Goal: Transaction & Acquisition: Purchase product/service

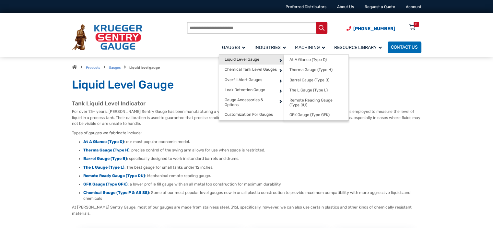
click at [238, 62] on span "Liquid Level Gauge" at bounding box center [241, 59] width 35 height 5
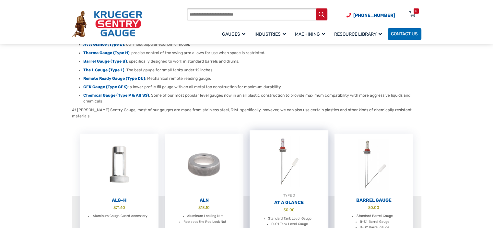
scroll to position [32, 0]
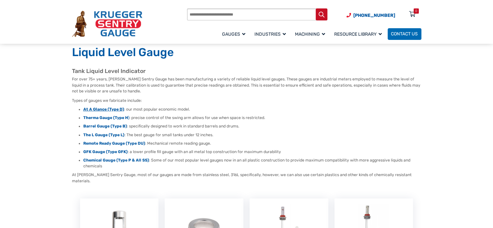
click at [109, 111] on strong "At A Glance (Type D)" at bounding box center [103, 109] width 41 height 5
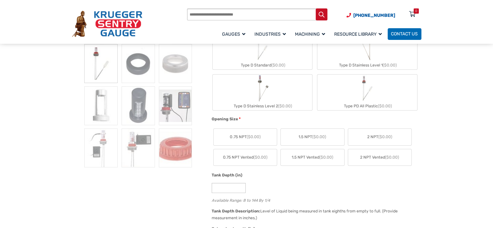
scroll to position [162, 0]
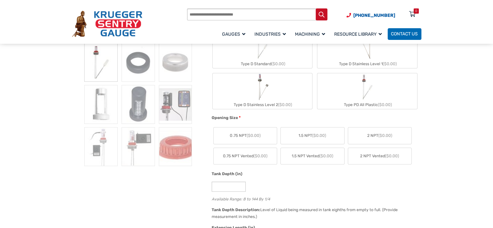
click at [249, 134] on span "($0.00)" at bounding box center [253, 135] width 14 height 5
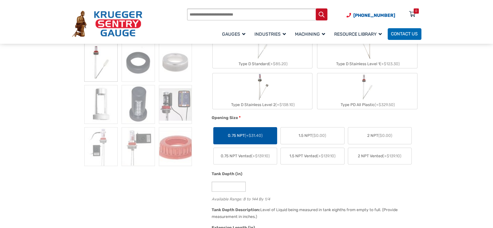
click at [380, 100] on div "Type PD All Plastic (+$329.50)" at bounding box center [366, 104] width 99 height 8
type input "**"
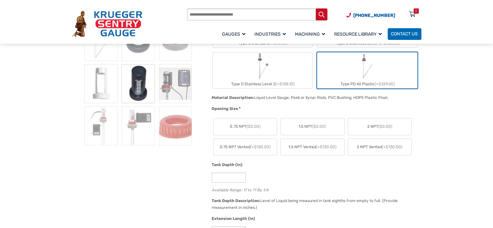
scroll to position [194, 0]
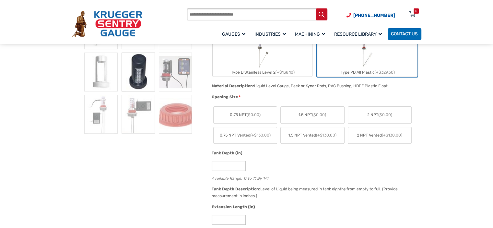
click at [249, 115] on span "($0.00)" at bounding box center [253, 114] width 14 height 5
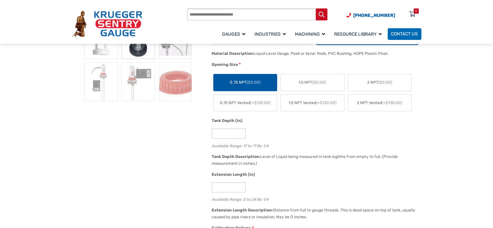
scroll to position [259, 0]
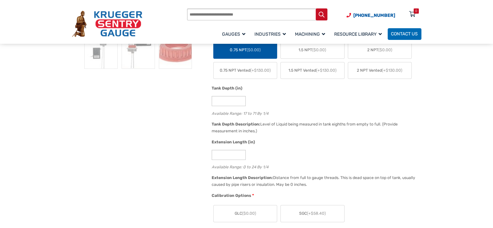
click at [261, 73] on label "0.75 NPT Vented (+$130.00)" at bounding box center [244, 70] width 63 height 17
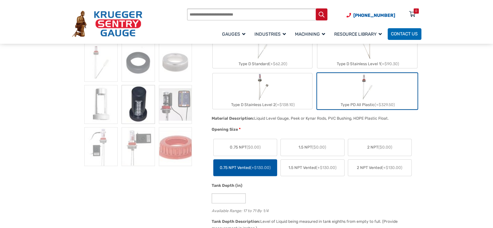
scroll to position [162, 0]
click at [379, 95] on img "Type PD All Plastic" at bounding box center [366, 86] width 27 height 27
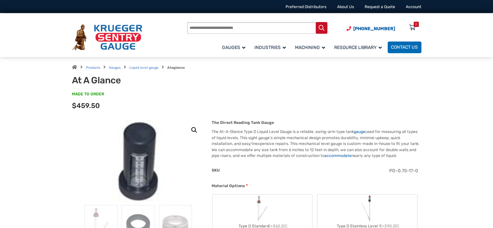
scroll to position [0, 0]
click at [233, 24] on input "Products search" at bounding box center [257, 28] width 140 height 12
paste input "********"
type input "********"
click at [315, 22] on button "Search" at bounding box center [321, 28] width 12 height 12
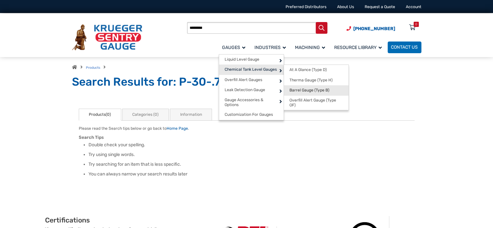
click at [320, 90] on span "Barrel Gauge (Type B)" at bounding box center [309, 90] width 40 height 5
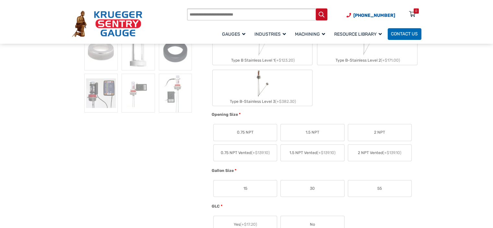
scroll to position [227, 0]
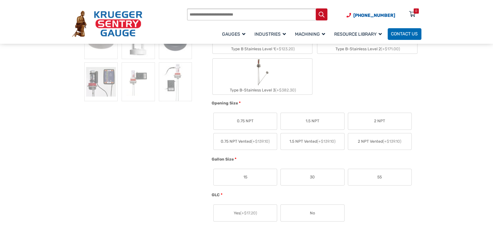
click at [315, 176] on label "30" at bounding box center [311, 177] width 63 height 17
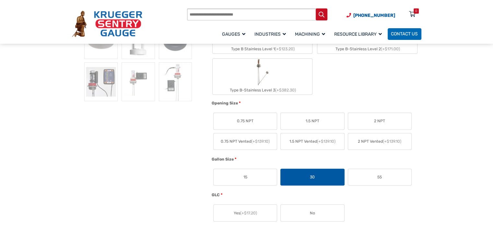
click at [257, 116] on label "0.75 NPT" at bounding box center [244, 121] width 63 height 17
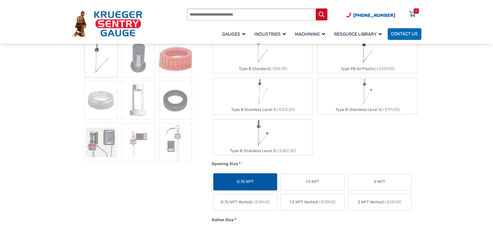
scroll to position [130, 0]
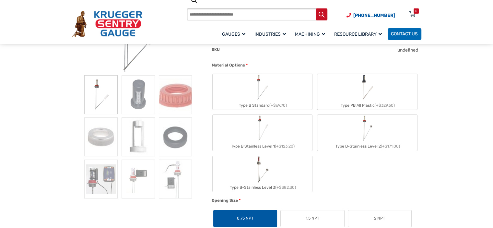
click at [384, 89] on label "Type PB All Plastic (+$329.50)" at bounding box center [366, 92] width 99 height 36
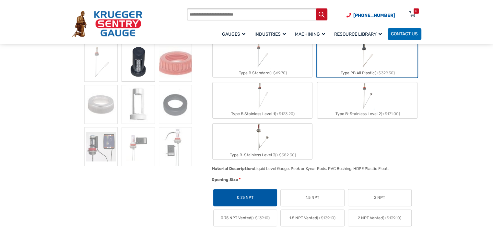
scroll to position [0, 0]
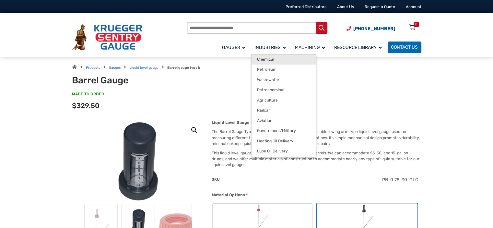
click at [270, 57] on span "Chemical" at bounding box center [265, 59] width 17 height 5
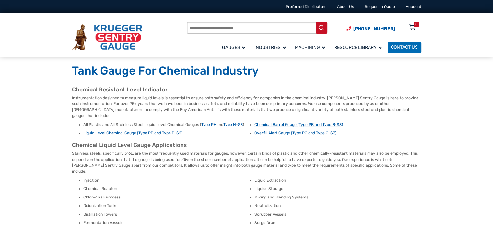
click at [315, 122] on link "Chemical Barrel Gauge (Type PB and Type B-S3)" at bounding box center [298, 124] width 88 height 5
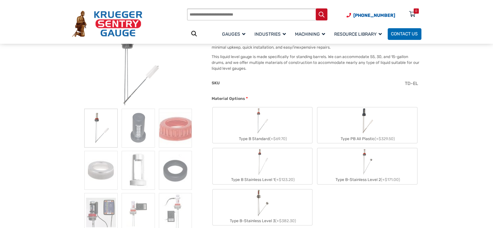
scroll to position [97, 0]
click at [373, 118] on img "Type PB All Plastic" at bounding box center [367, 119] width 16 height 27
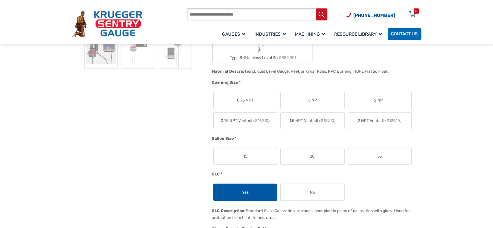
scroll to position [291, 0]
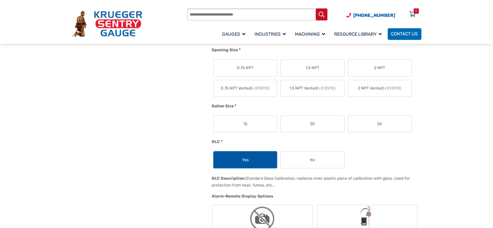
click at [312, 121] on span "30" at bounding box center [312, 124] width 5 height 6
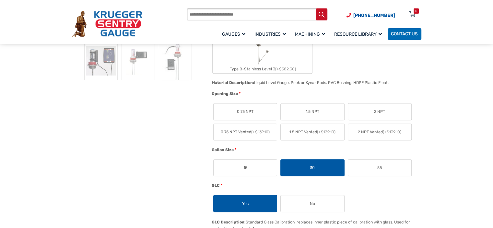
scroll to position [259, 0]
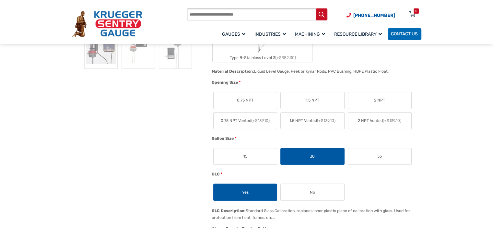
click at [252, 99] on span "0.75 NPT" at bounding box center [245, 100] width 17 height 6
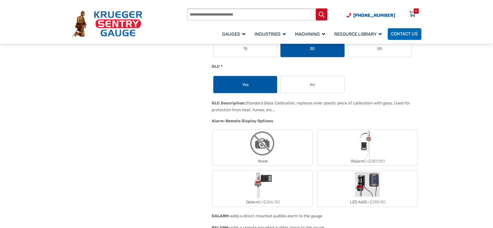
scroll to position [421, 0]
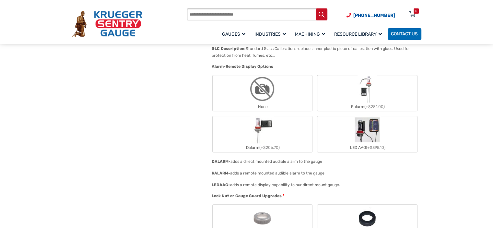
click at [282, 93] on label "None" at bounding box center [261, 93] width 99 height 36
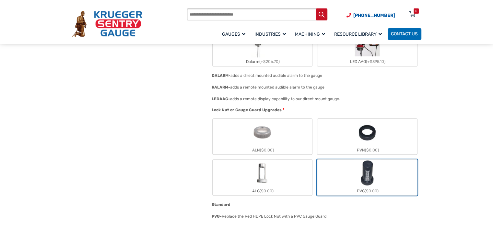
scroll to position [518, 0]
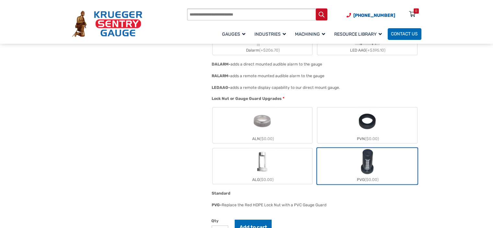
click at [377, 164] on img "PVG" at bounding box center [366, 161] width 27 height 27
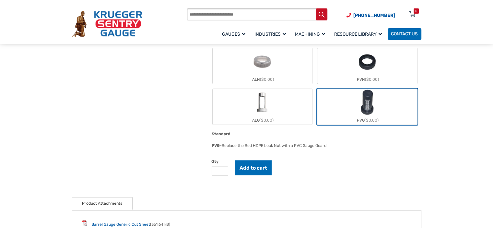
scroll to position [583, 0]
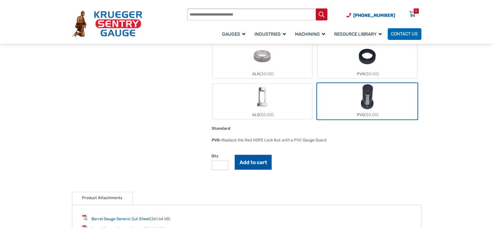
click at [257, 158] on button "Add to cart" at bounding box center [252, 161] width 37 height 15
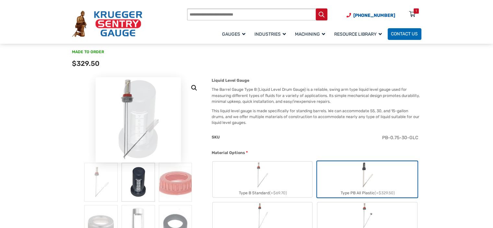
scroll to position [0, 0]
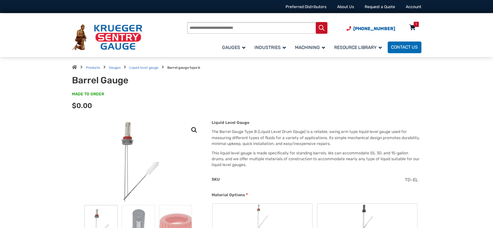
click at [413, 22] on div "1" at bounding box center [415, 24] width 5 height 5
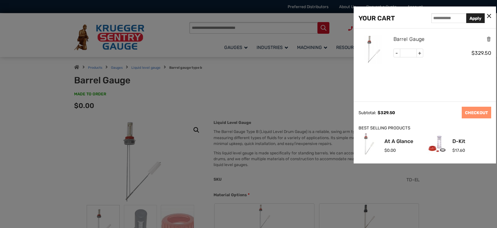
click at [409, 37] on link "Barrel Gauge" at bounding box center [409, 39] width 31 height 8
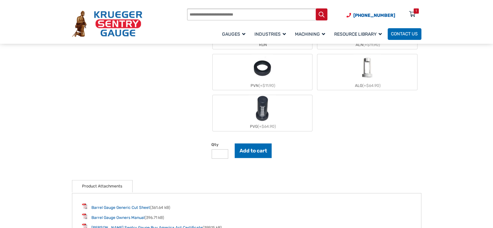
scroll to position [615, 0]
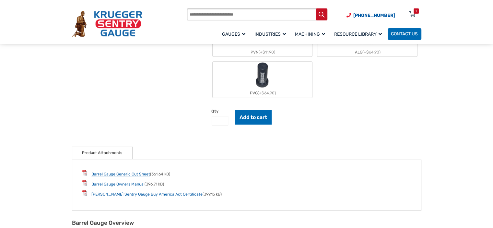
click at [134, 172] on link "Barrel Gauge Generic Cut Sheet" at bounding box center [120, 174] width 59 height 5
click at [126, 182] on link "Barrel Gauge Owners Manual" at bounding box center [117, 184] width 53 height 5
click at [171, 192] on link "[PERSON_NAME] Sentry Gauge Buy America Act Certificate" at bounding box center [146, 194] width 111 height 5
